Goal: Task Accomplishment & Management: Manage account settings

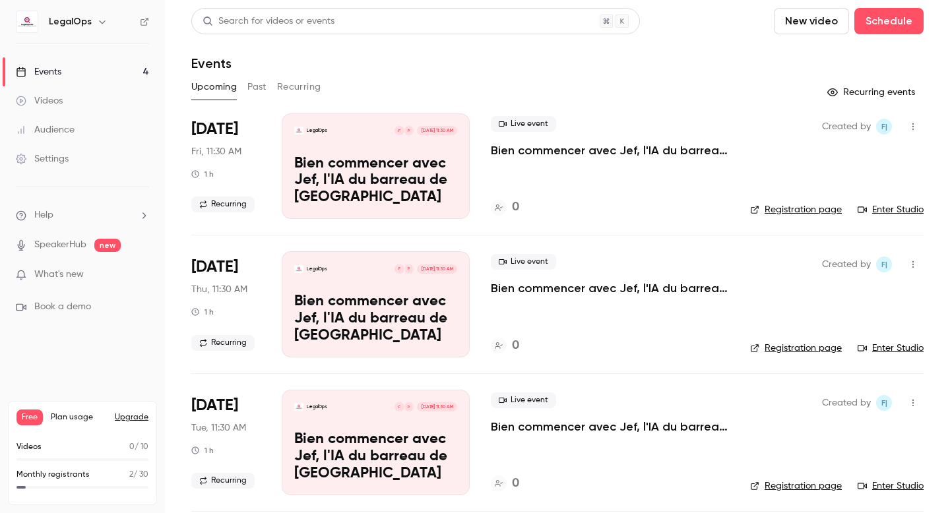
click at [268, 88] on div "Upcoming Past Recurring" at bounding box center [557, 87] width 732 height 21
click at [261, 89] on button "Past" at bounding box center [256, 87] width 19 height 21
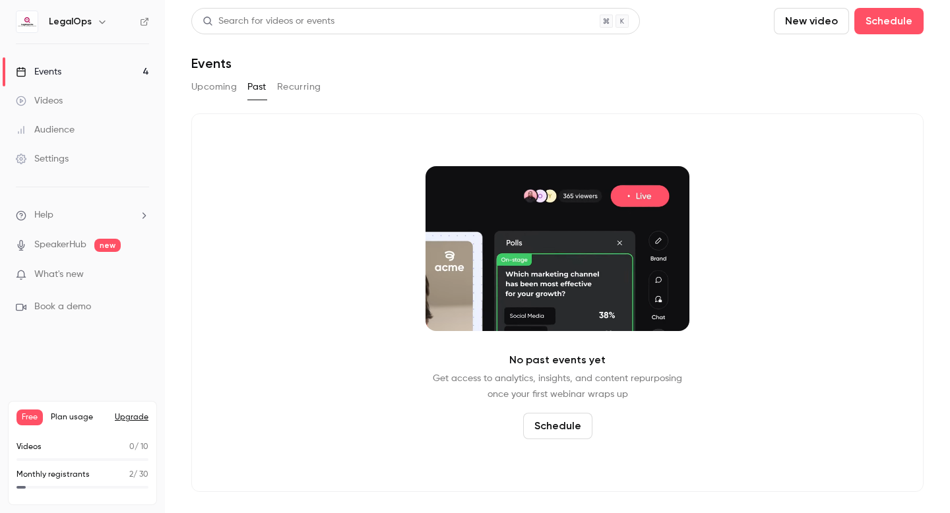
click at [227, 92] on button "Upcoming" at bounding box center [214, 87] width 46 height 21
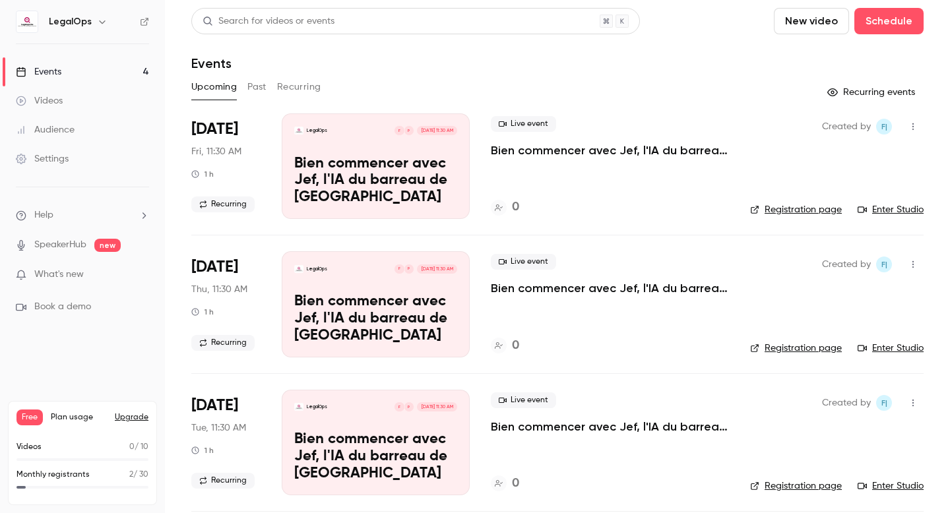
click at [82, 96] on link "Videos" at bounding box center [82, 100] width 165 height 29
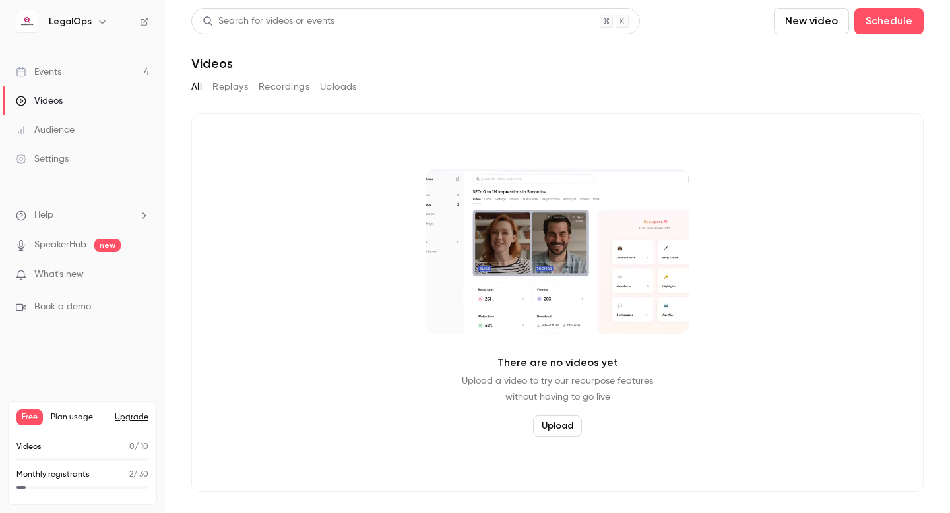
click at [818, 26] on button "New video" at bounding box center [811, 21] width 75 height 26
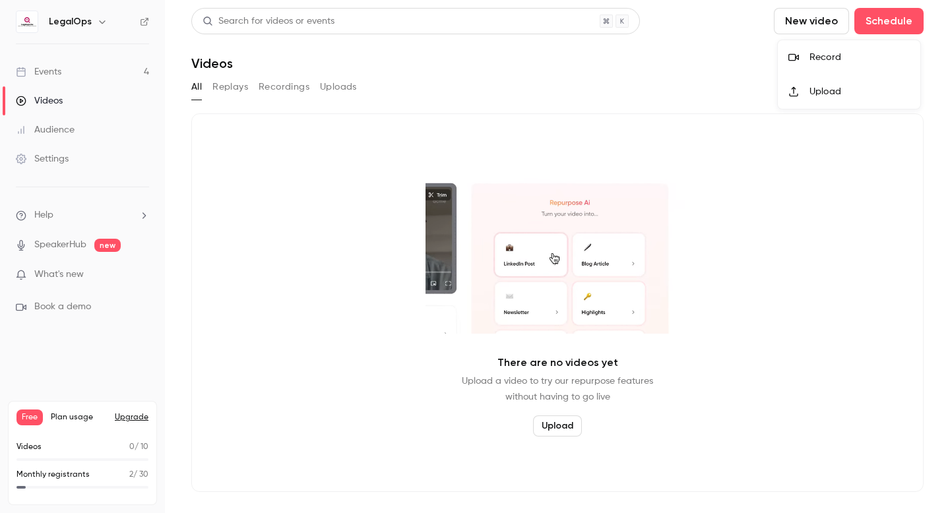
click at [803, 69] on li "Record" at bounding box center [849, 57] width 143 height 34
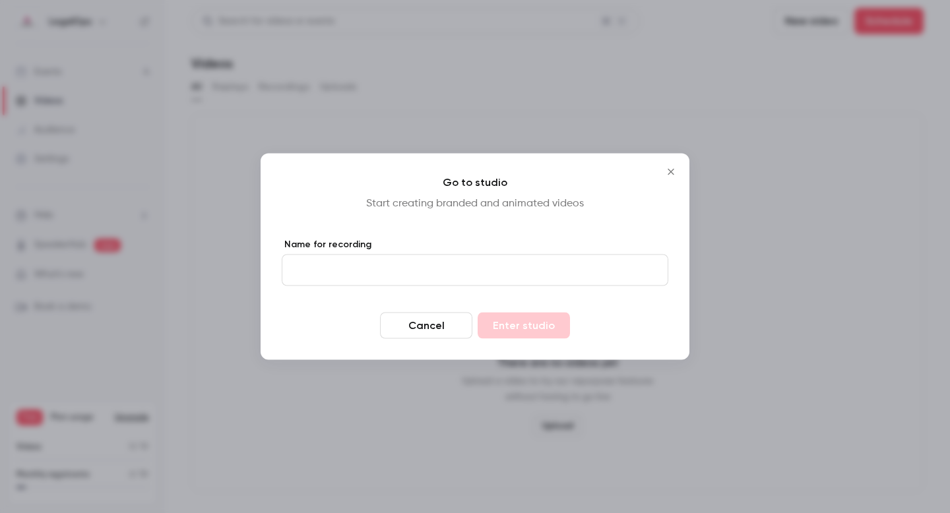
click at [461, 275] on input "Name for recording" at bounding box center [475, 271] width 387 height 32
type input "****"
click at [478, 313] on button "Enter studio" at bounding box center [524, 326] width 92 height 26
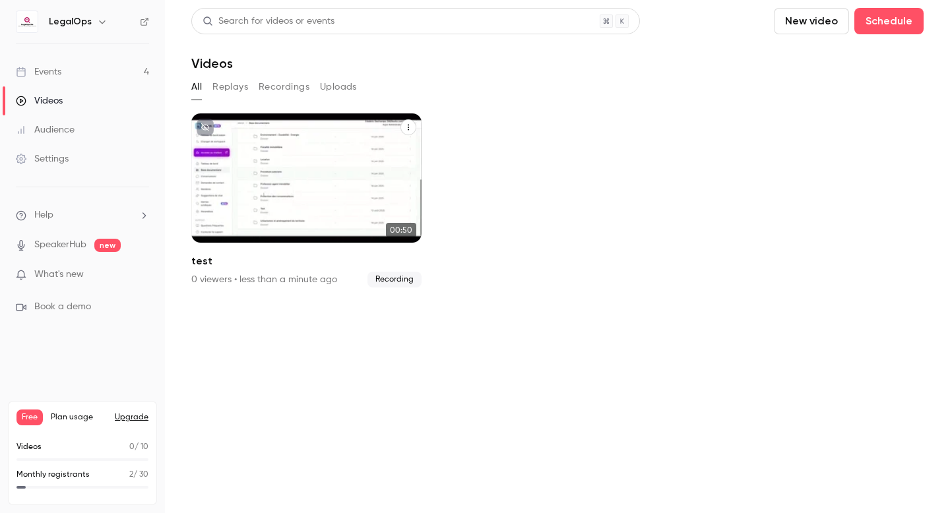
click at [293, 201] on div "LegalOps [DATE] test" at bounding box center [306, 178] width 230 height 129
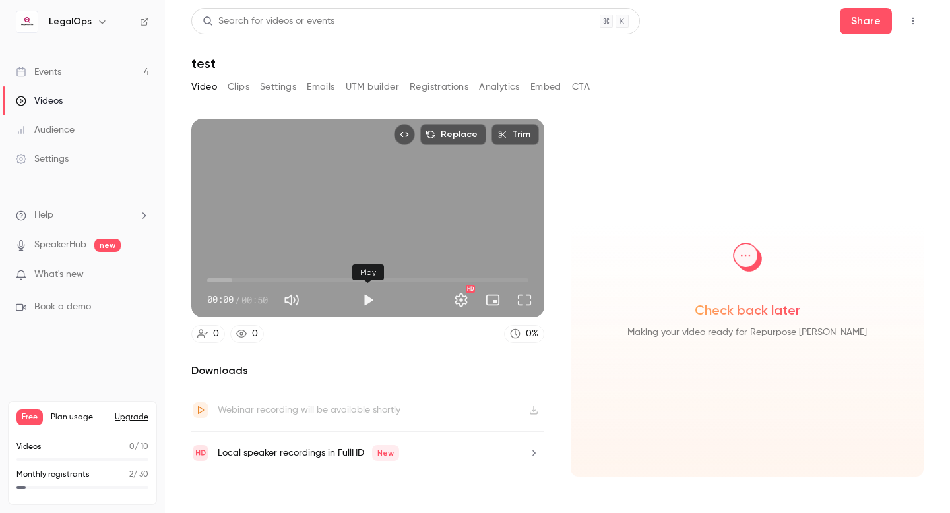
click at [363, 300] on button "Play" at bounding box center [368, 300] width 26 height 26
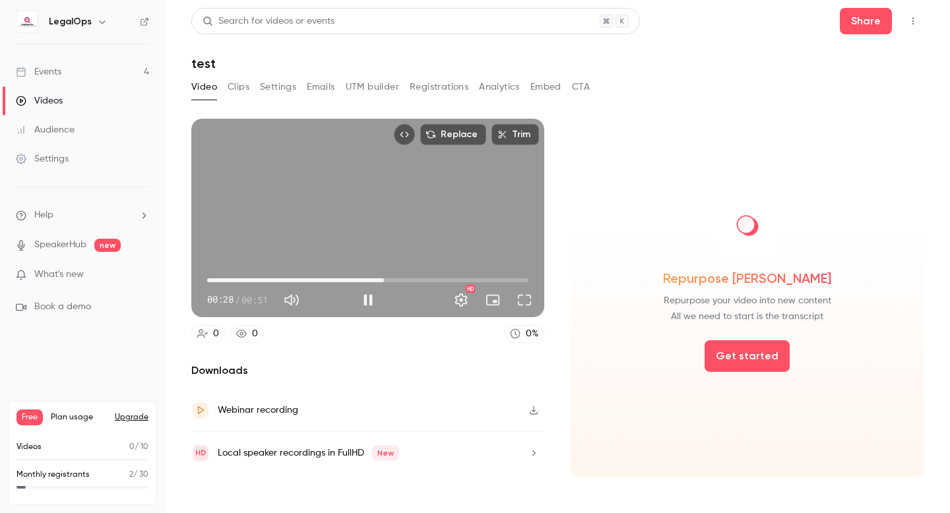
type input "****"
click at [292, 299] on button "Mute" at bounding box center [291, 300] width 26 height 26
type input "*"
type input "****"
click at [292, 299] on button "Unmute" at bounding box center [291, 300] width 26 height 26
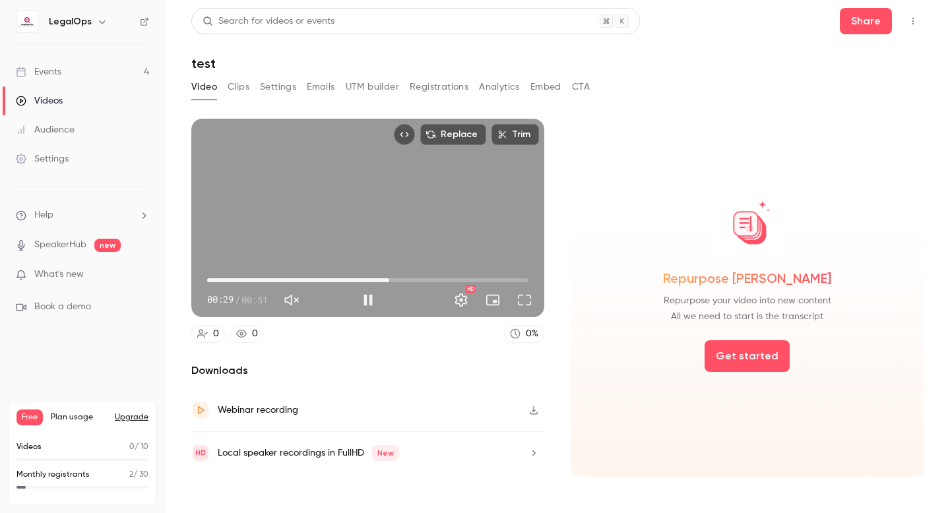
type input "***"
click at [454, 277] on span "00:39" at bounding box center [367, 280] width 321 height 21
click at [477, 278] on span "00:40" at bounding box center [367, 280] width 321 height 21
type input "****"
click at [79, 74] on link "Events 4" at bounding box center [82, 71] width 165 height 29
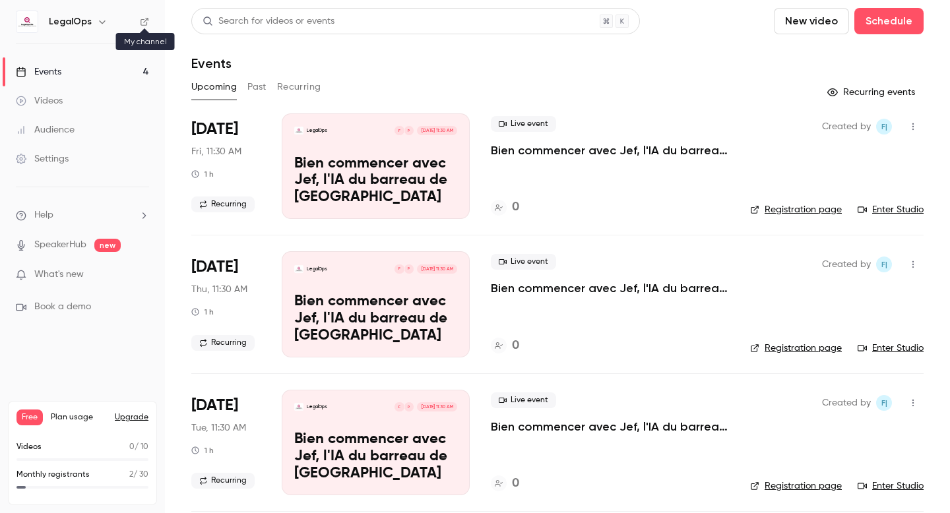
click at [143, 26] on div "LegalOps" at bounding box center [82, 22] width 133 height 22
click at [145, 19] on icon at bounding box center [144, 21] width 9 height 9
click at [85, 109] on link "Videos" at bounding box center [82, 100] width 165 height 29
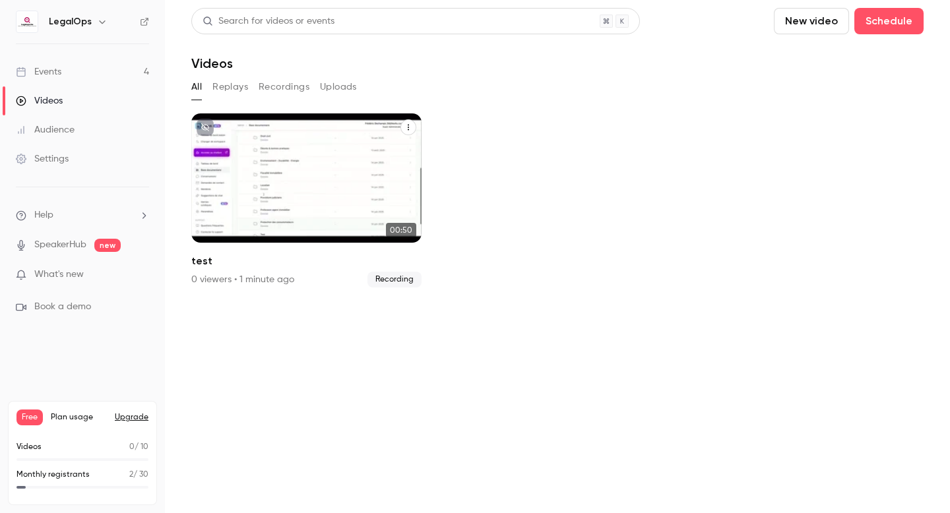
click at [410, 127] on icon "test" at bounding box center [409, 127] width 8 height 8
click at [368, 216] on li "Delete" at bounding box center [344, 227] width 145 height 34
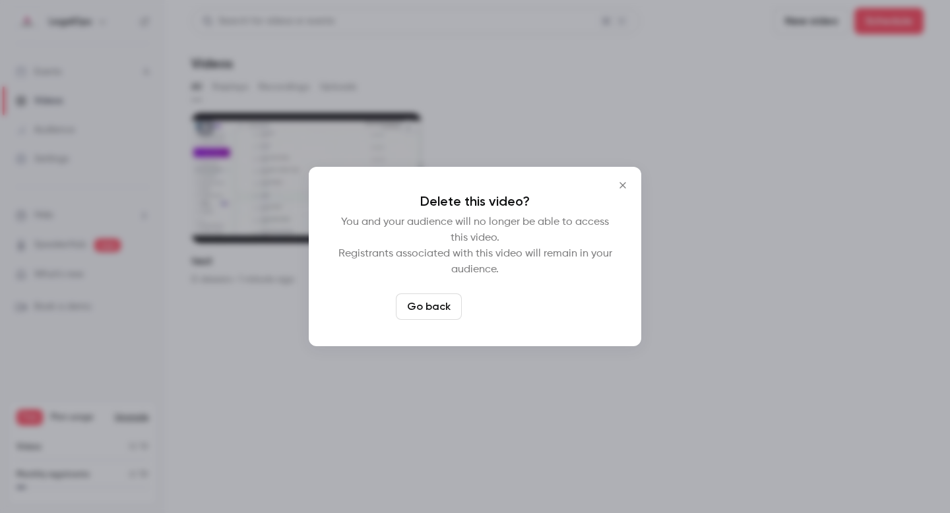
click at [498, 309] on button "Delete video" at bounding box center [511, 307] width 88 height 26
